Goal: Find specific page/section: Find specific page/section

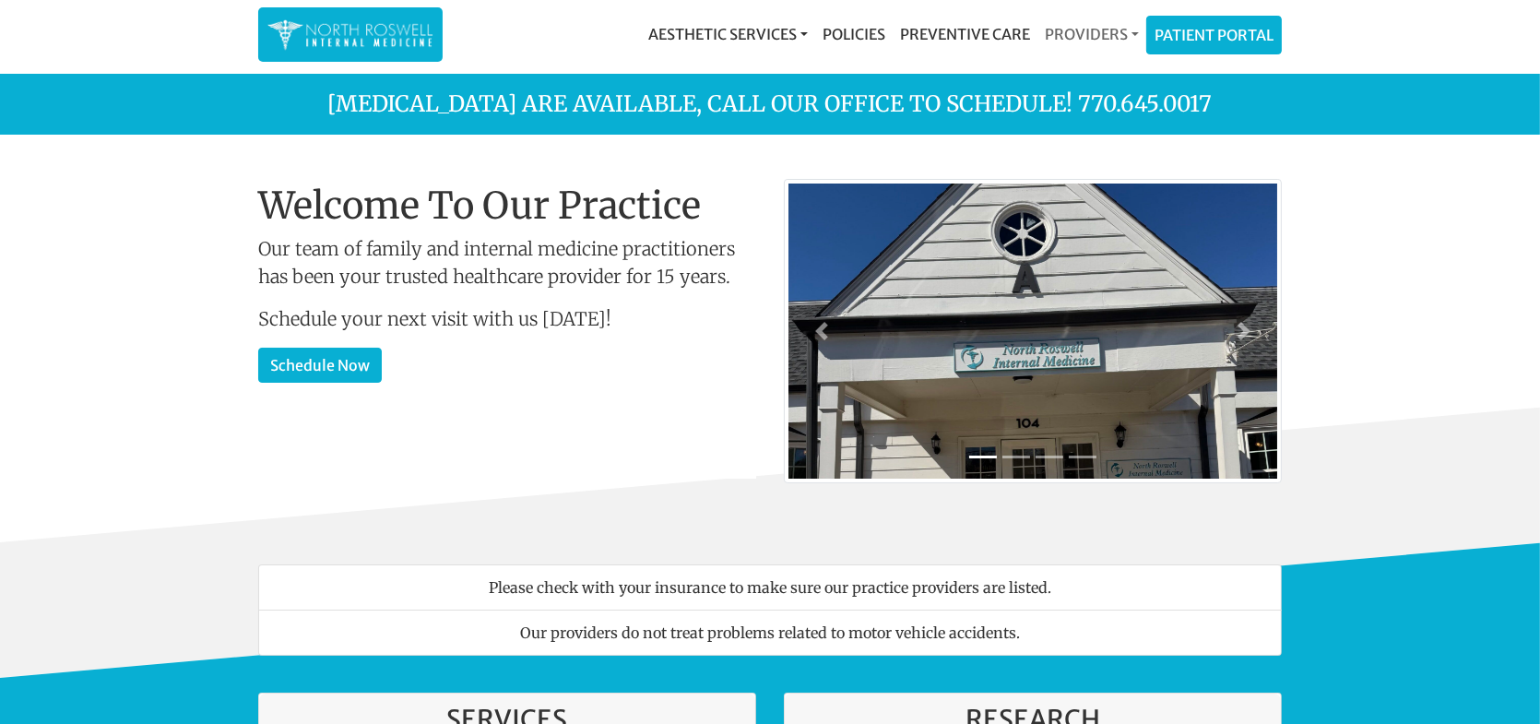
click at [1087, 36] on link "Providers" at bounding box center [1091, 34] width 109 height 37
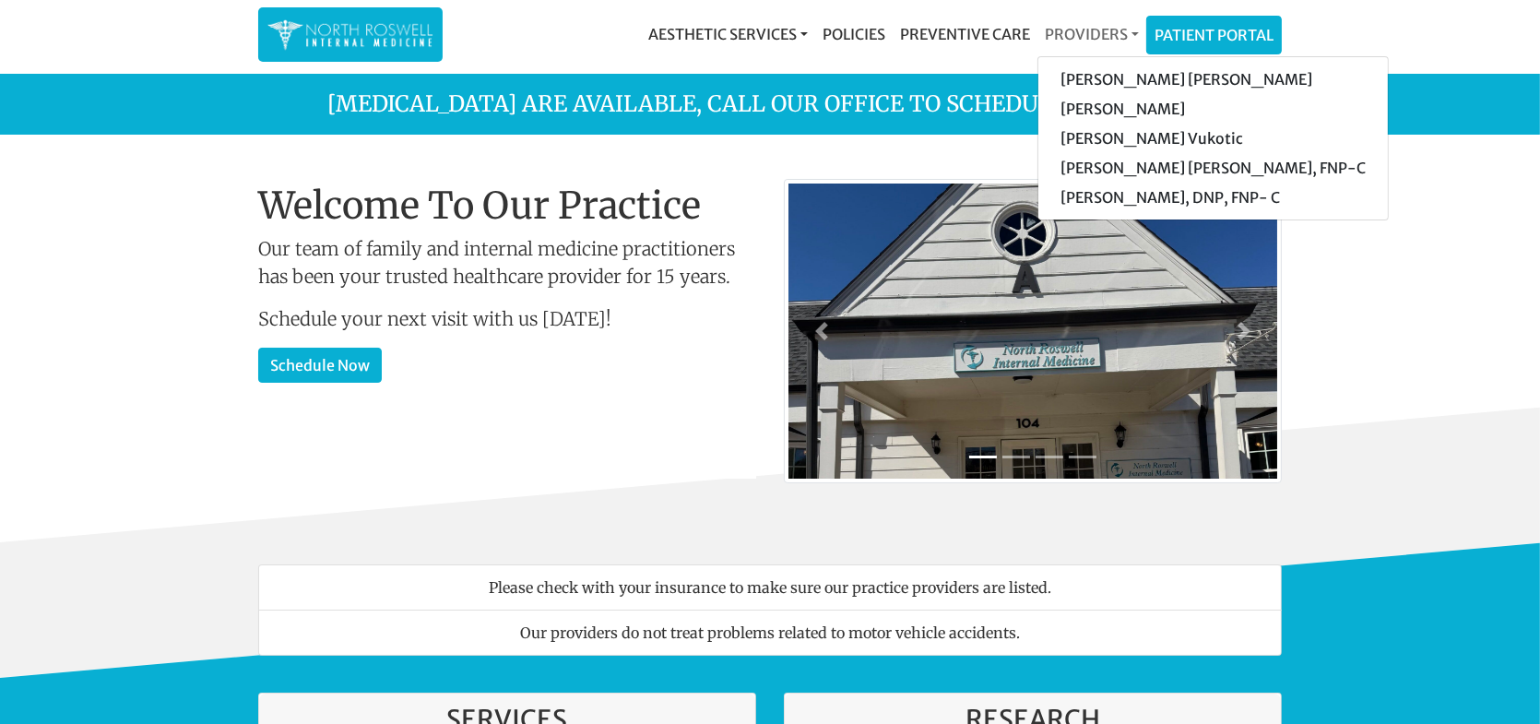
click at [1087, 36] on link "Providers" at bounding box center [1091, 34] width 109 height 37
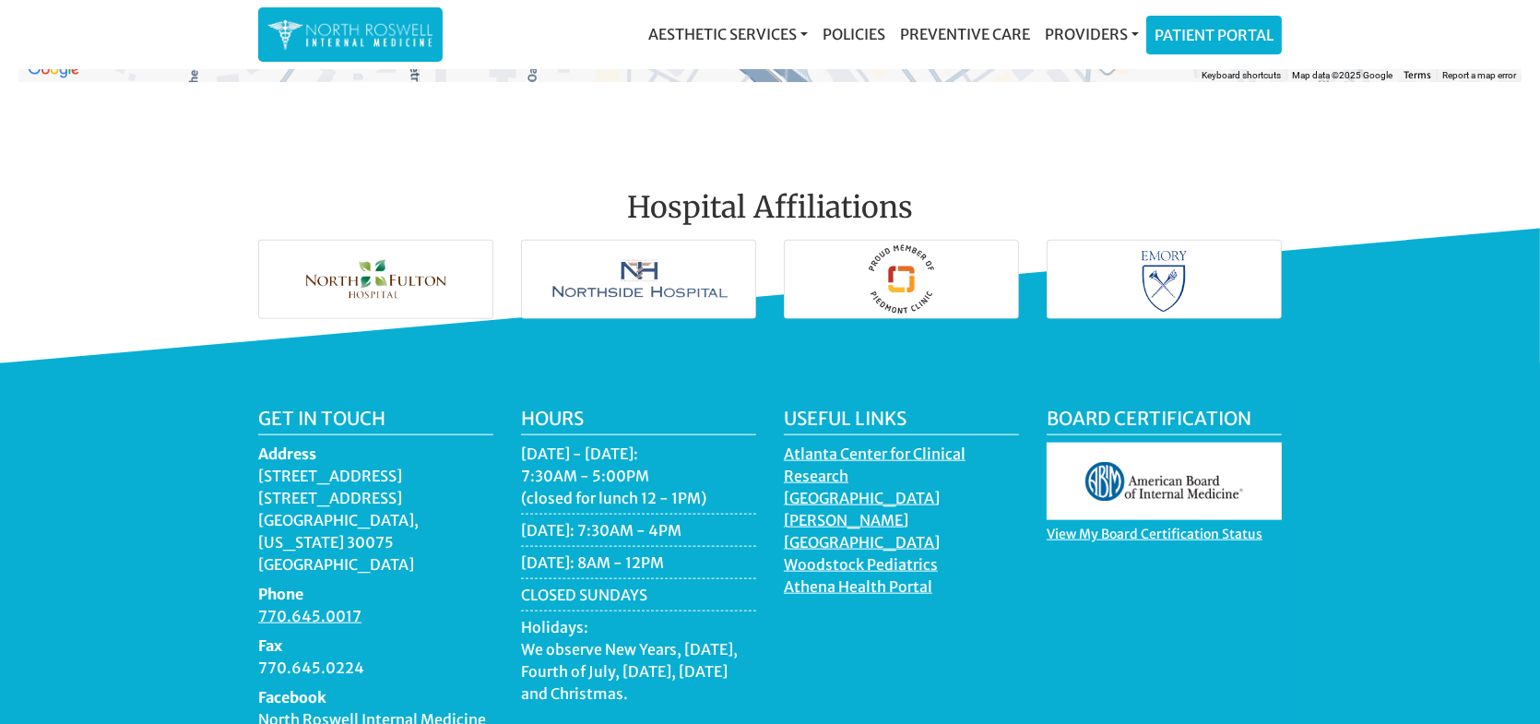
scroll to position [2766, 0]
